Goal: Communication & Community: Answer question/provide support

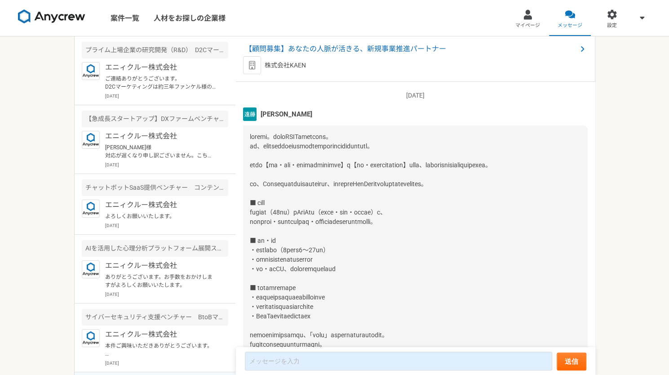
scroll to position [149, 0]
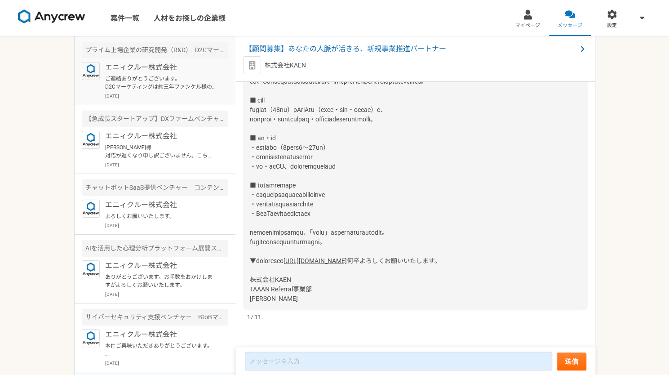
click at [152, 80] on p "ご連絡ありがとうございます。 D2Cマーケティングは約三年ファンケル様のサプリメントのWEBマーケティング支援を担当[PERSON_NAME]ました。必要であ…" at bounding box center [160, 83] width 111 height 16
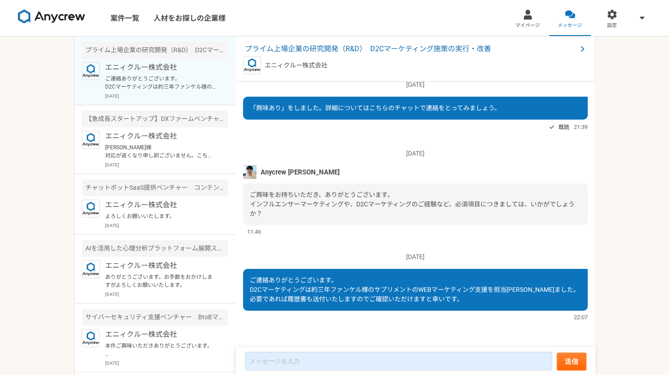
scroll to position [13, 0]
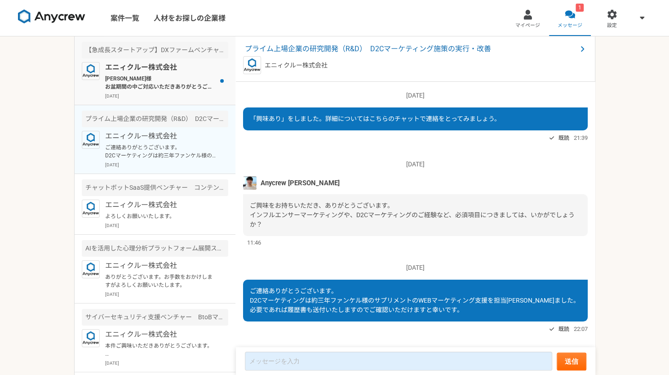
scroll to position [13, 0]
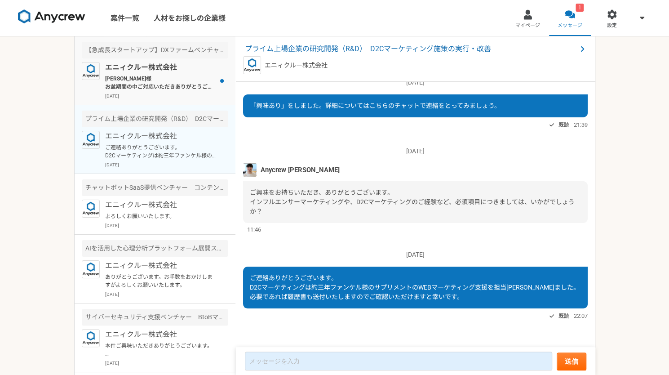
click at [148, 87] on p "[PERSON_NAME]様 お盆期間の中ご対応いただきありがとうございます。 先ほど確認いたしました。 先方担当者に確認いたしますので少々お待ちいただけます…" at bounding box center [160, 83] width 111 height 16
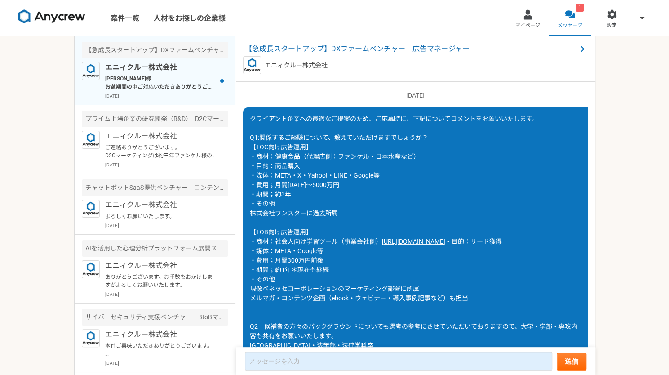
scroll to position [1015, 0]
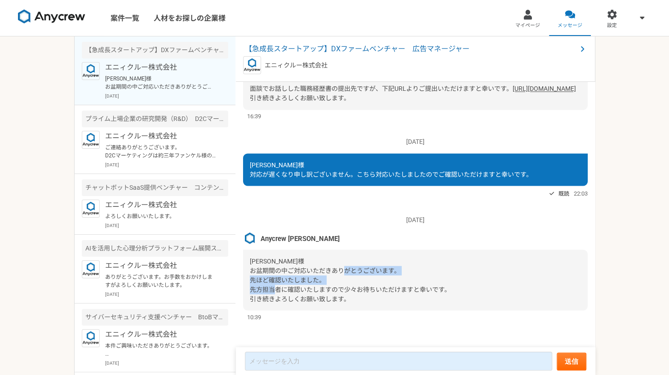
drag, startPoint x: 257, startPoint y: 276, endPoint x: 347, endPoint y: 290, distance: 90.9
click at [347, 290] on span "[PERSON_NAME]様 お盆期間の中ご対応いただきありがとうございます。 先ほど確認いたしました。 先方担当者に確認いたしますので少々お待ちいただけます…" at bounding box center [350, 279] width 201 height 45
drag, startPoint x: 347, startPoint y: 290, endPoint x: 352, endPoint y: 297, distance: 9.0
click at [352, 297] on div "[PERSON_NAME]様 お盆期間の中ご対応いただきありがとうございます。 先ほど確認いたしました。 先方担当者に確認いたしますので少々お待ちいただけます…" at bounding box center [415, 279] width 345 height 61
drag, startPoint x: 352, startPoint y: 297, endPoint x: 276, endPoint y: 266, distance: 82.0
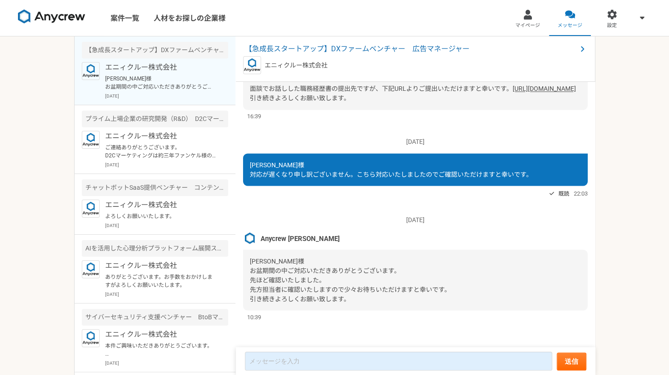
drag, startPoint x: 276, startPoint y: 266, endPoint x: 351, endPoint y: 300, distance: 82.2
click at [351, 300] on div "[PERSON_NAME]様 お盆期間の中ご対応いただきありがとうございます。 先ほど確認いたしました。 先方担当者に確認いたしますので少々お待ちいただけます…" at bounding box center [415, 279] width 345 height 61
